Goal: Information Seeking & Learning: Learn about a topic

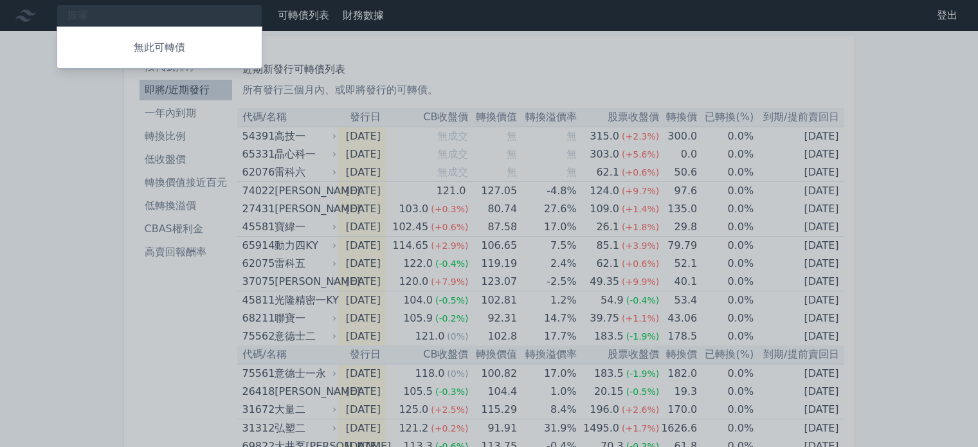
click at [136, 19] on div "振曜 無此可轉債" at bounding box center [160, 16] width 206 height 22
type input "振"
type input "W"
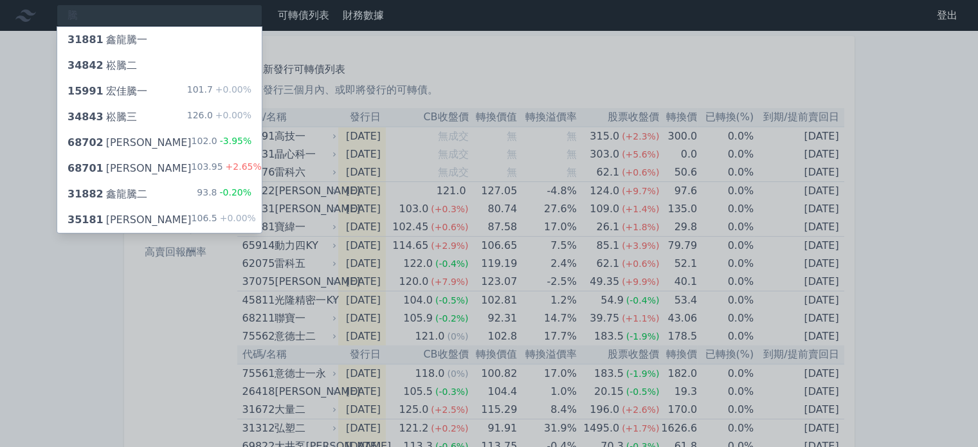
type input "騰"
click at [145, 144] on div "68702 騰雲二 102.0 -3.95%" at bounding box center [159, 143] width 205 height 26
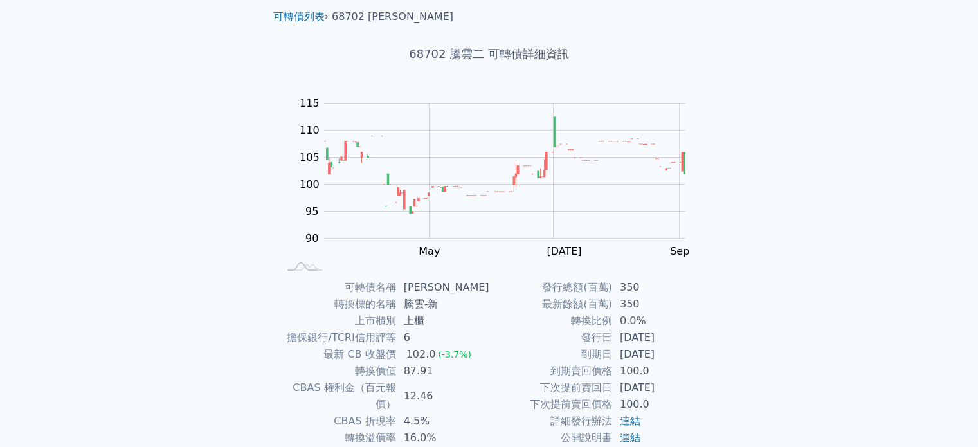
scroll to position [64, 0]
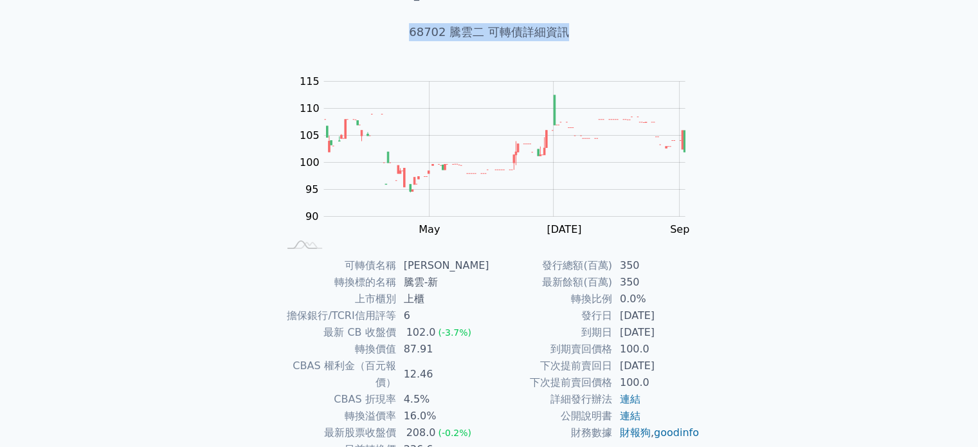
drag, startPoint x: 594, startPoint y: 38, endPoint x: 217, endPoint y: 15, distance: 377.6
click at [217, 15] on div "可轉債列表 財務數據 可轉債列表 財務數據 登出 登出 可轉債列表 › 68702 騰雲二 68702 騰雲二 可轉債詳細資訊 Zoom Out 100 80…" at bounding box center [489, 242] width 978 height 612
click at [536, 44] on div "68702 騰雲二 可轉債詳細資訊" at bounding box center [489, 32] width 453 height 59
drag, startPoint x: 468, startPoint y: 28, endPoint x: 452, endPoint y: 28, distance: 16.7
click at [452, 28] on h1 "68702 騰雲二 可轉債詳細資訊" at bounding box center [489, 32] width 453 height 18
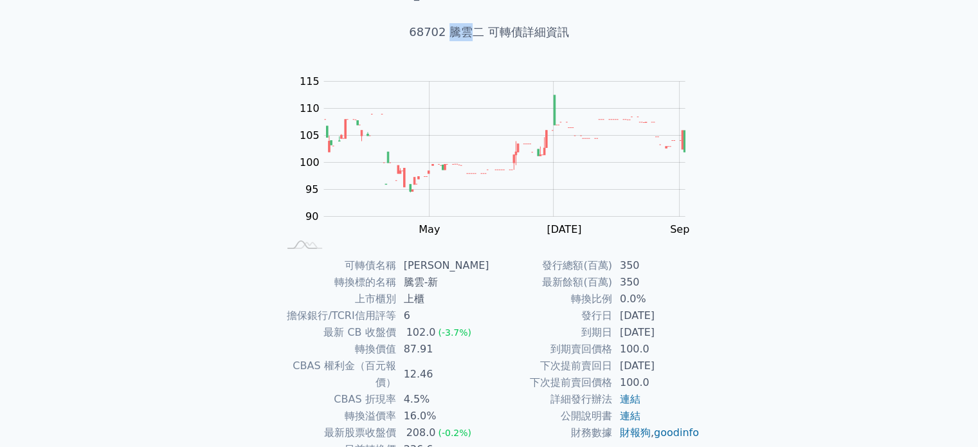
copy h1 "騰雲"
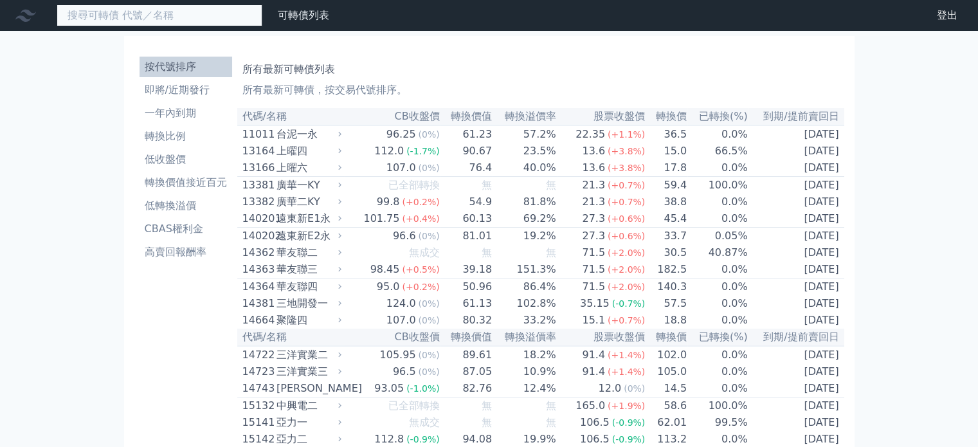
paste input "騰雲"
type input "騰"
click at [125, 19] on input at bounding box center [160, 16] width 206 height 22
paste input "雲"
type input "雲"
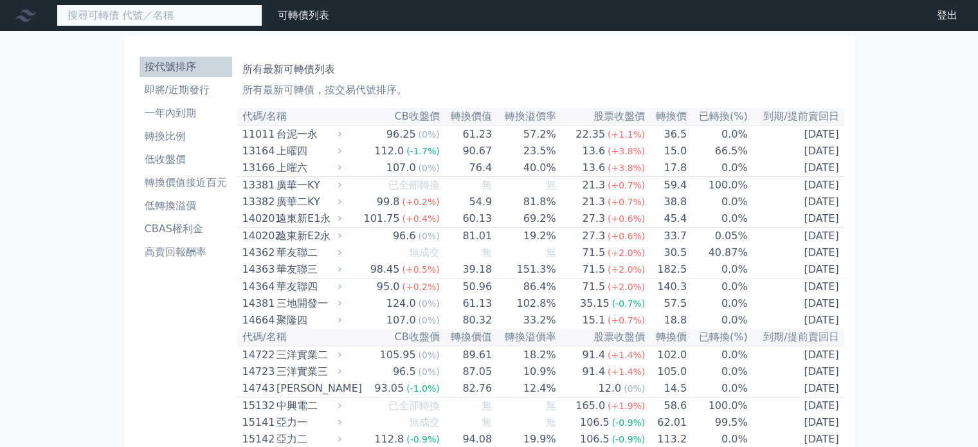
paste input "騰雲"
type input "騰雲"
click at [114, 14] on input at bounding box center [160, 16] width 206 height 22
type input "W"
type input "騰"
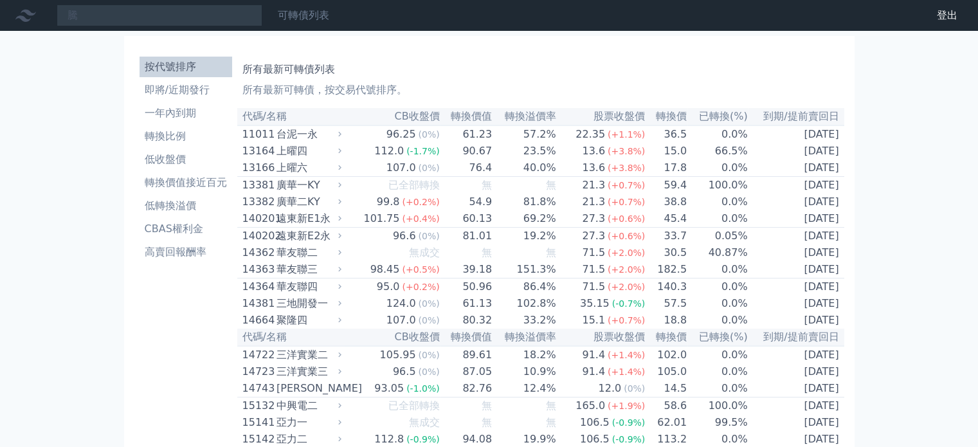
click at [322, 19] on link "可轉債列表" at bounding box center [303, 15] width 51 height 12
click at [0, 0] on link "財務數據" at bounding box center [0, 0] width 0 height 0
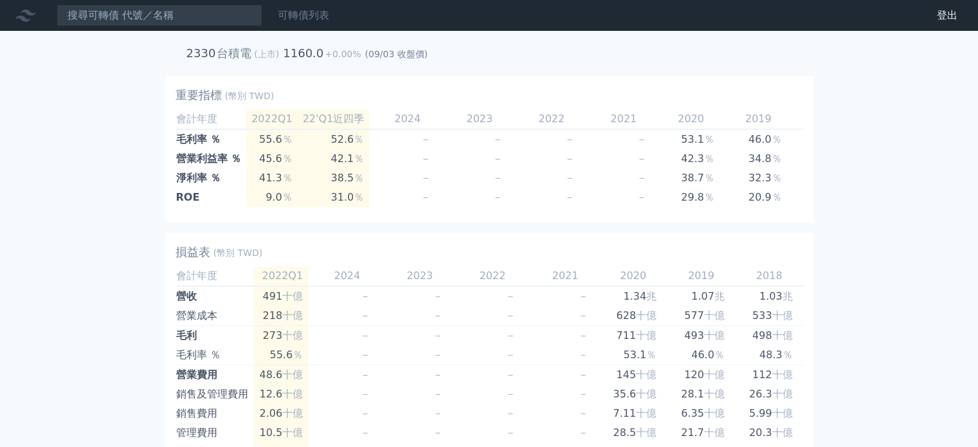
click at [315, 14] on link "可轉債列表" at bounding box center [303, 15] width 51 height 12
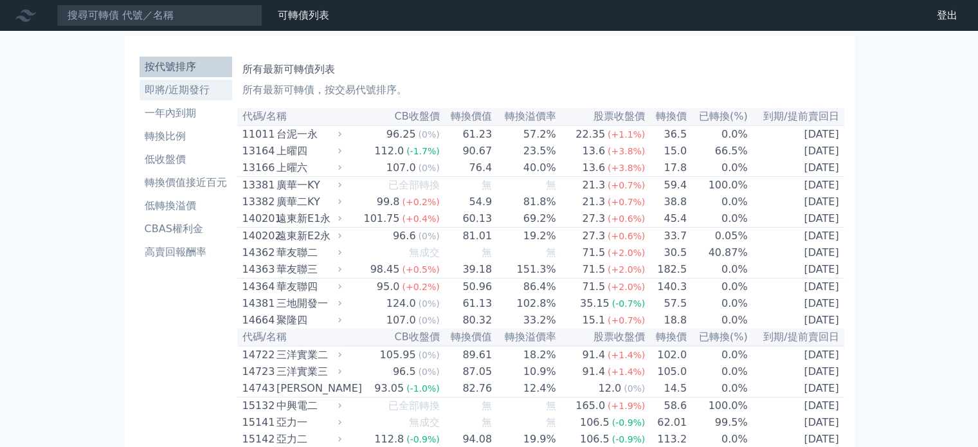
click at [178, 97] on li "即將/近期發行" at bounding box center [186, 89] width 93 height 15
